Goal: Information Seeking & Learning: Learn about a topic

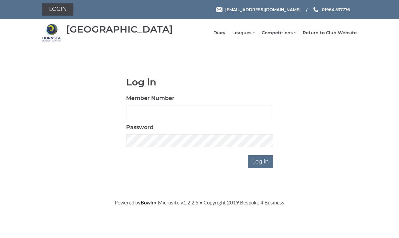
click at [251, 35] on link "Leagues" at bounding box center [243, 33] width 22 height 6
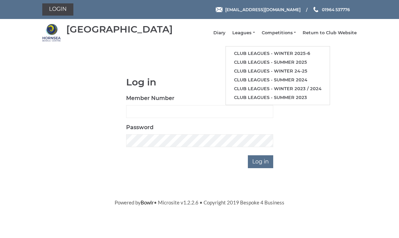
click at [274, 55] on link "Club leagues - Winter 2025-6" at bounding box center [278, 53] width 104 height 9
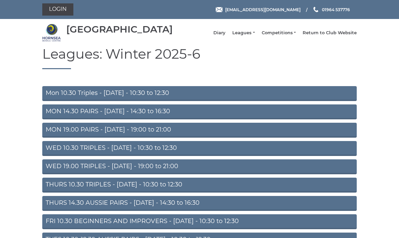
click at [177, 209] on link "THURS 14.30 AUSSIE PAIRS - Thursday - 14:30 to 16:30" at bounding box center [199, 203] width 315 height 15
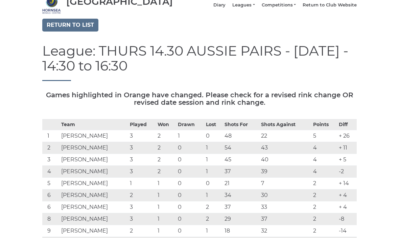
scroll to position [29, 0]
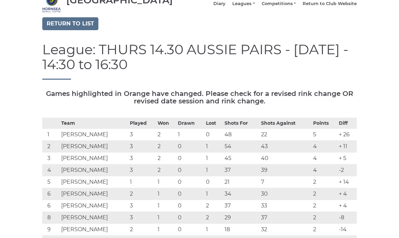
click at [77, 26] on link "Return to list" at bounding box center [70, 23] width 56 height 13
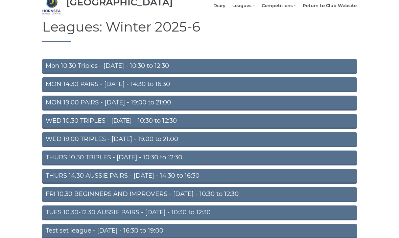
scroll to position [27, 0]
click at [144, 219] on link "TUES 10.30-12.30 AUSSIE PAIRS - Tuesday - 10:30 to 12:30" at bounding box center [199, 212] width 315 height 15
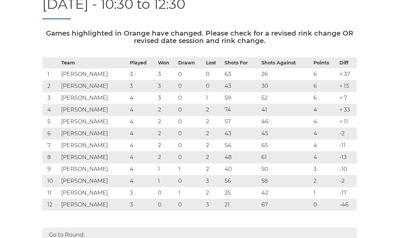
scroll to position [91, 0]
